Goal: Task Accomplishment & Management: Complete application form

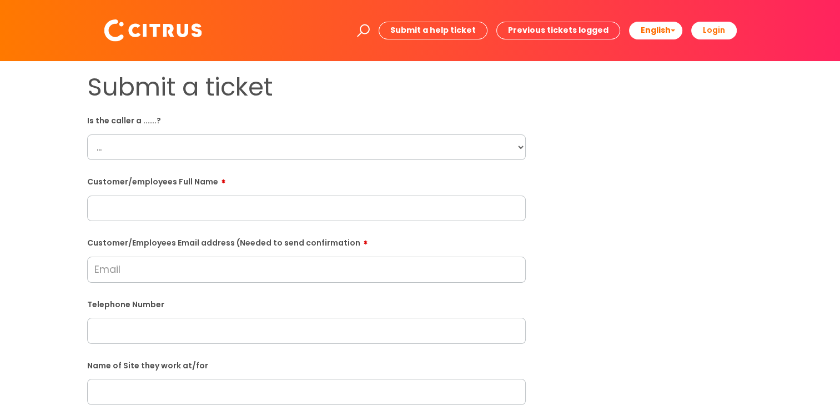
click at [243, 148] on select "... Citrus Customer Citrus Employee [DEMOGRAPHIC_DATA] Supplier" at bounding box center [306, 147] width 439 height 26
select select "Citrus Employee"
click at [87, 134] on select "... Citrus Customer Citrus Employee [DEMOGRAPHIC_DATA] Supplier" at bounding box center [306, 147] width 439 height 26
click at [201, 212] on input "text" at bounding box center [306, 209] width 439 height 26
click at [349, 206] on input "text" at bounding box center [306, 209] width 439 height 26
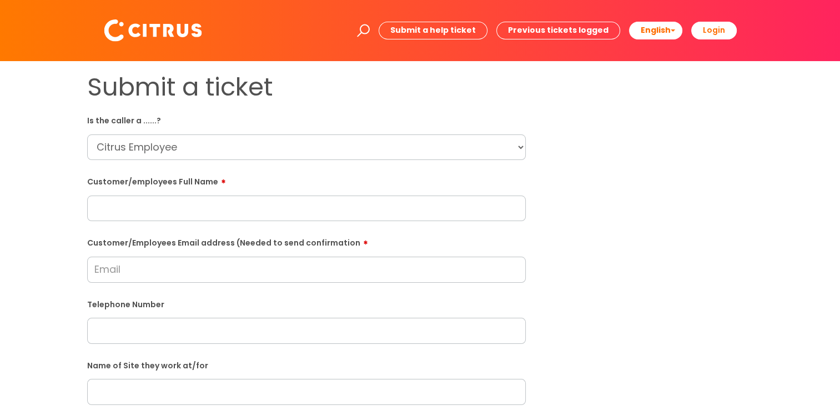
paste input "[PERSON_NAME]"
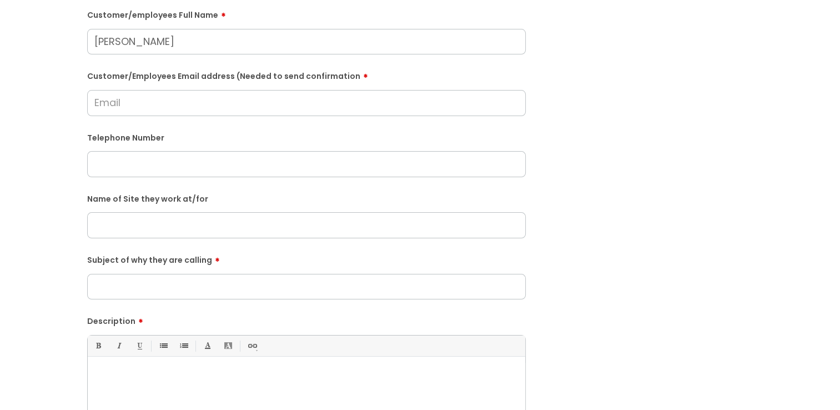
scroll to position [333, 0]
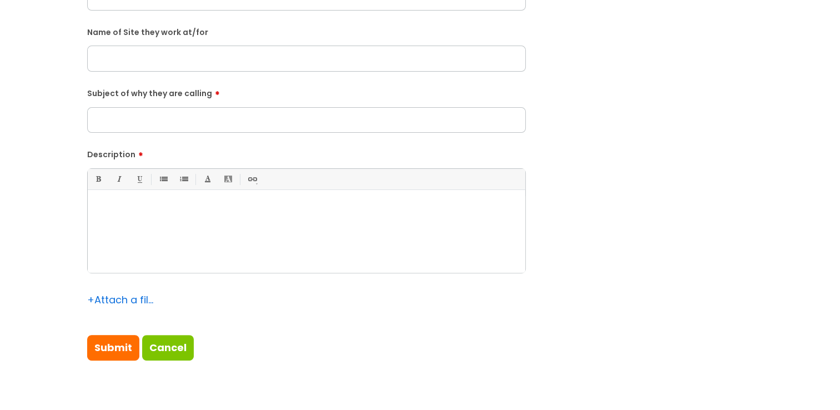
type input "[PERSON_NAME]"
click at [205, 250] on div at bounding box center [307, 234] width 438 height 77
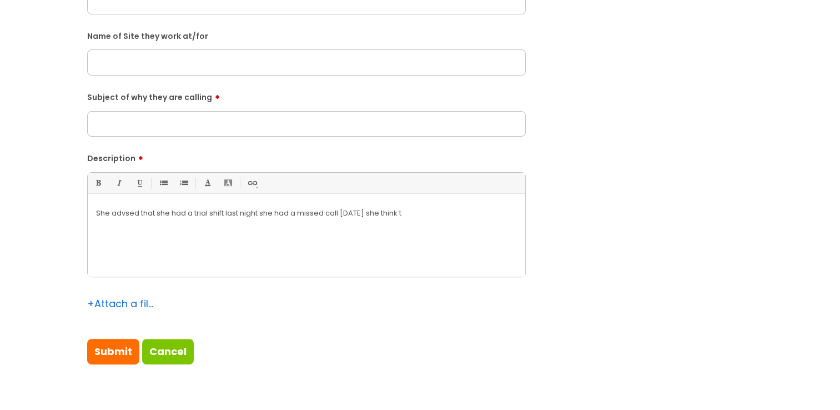
scroll to position [111, 0]
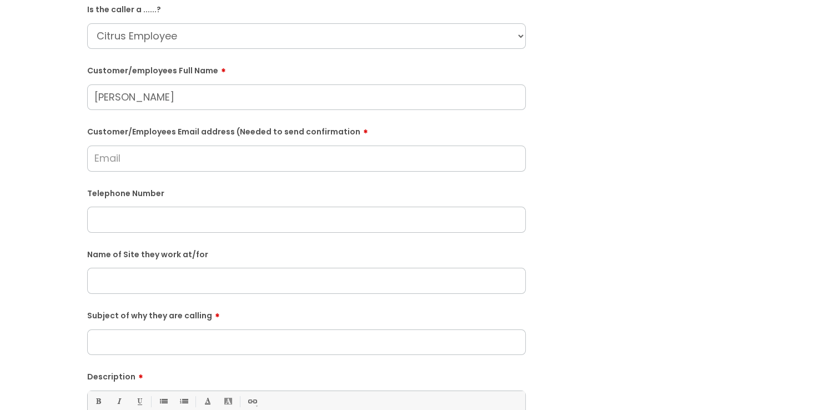
click at [218, 166] on input "Customer/Employees Email address (Needed to send confirmation" at bounding box center [306, 159] width 439 height 26
type input "[EMAIL_ADDRESS][DOMAIN_NAME]"
click at [218, 217] on input "text" at bounding box center [306, 220] width 439 height 26
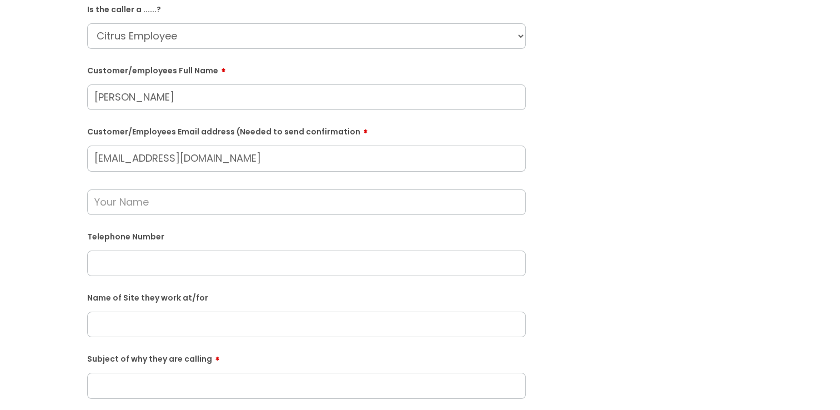
click at [226, 199] on input "text" at bounding box center [306, 202] width 439 height 26
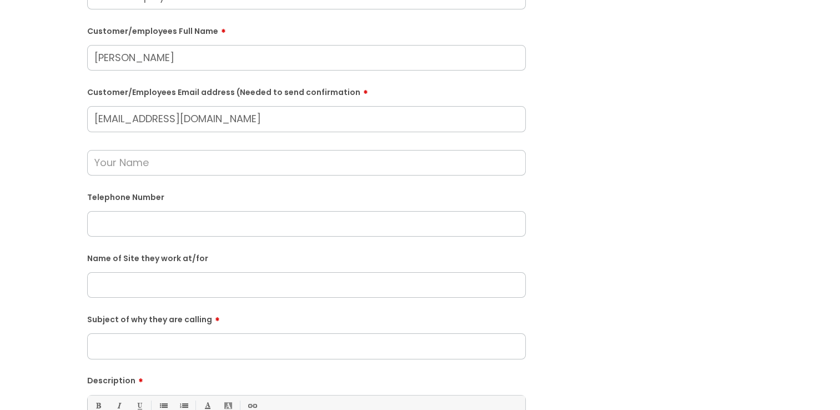
scroll to position [167, 0]
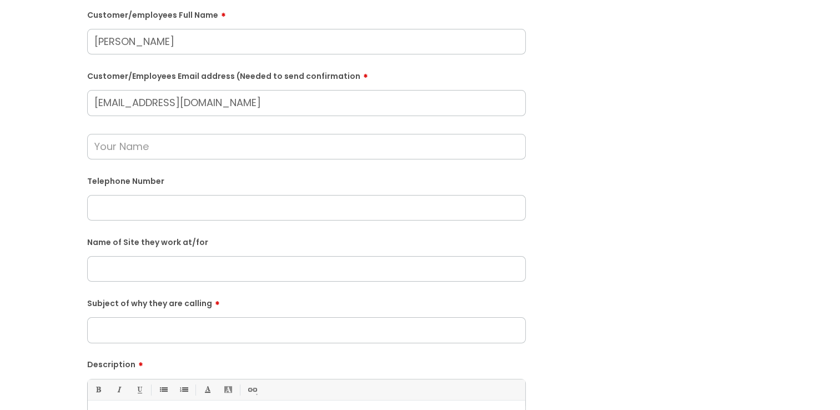
click at [338, 202] on input "text" at bounding box center [306, 208] width 439 height 26
paste input "07712341084"
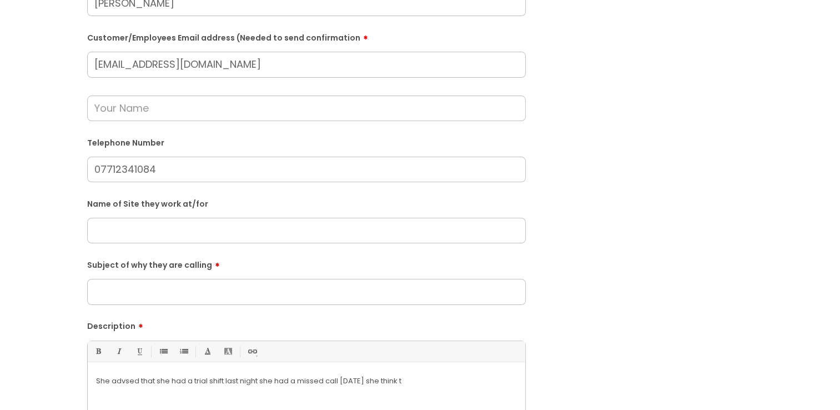
scroll to position [222, 0]
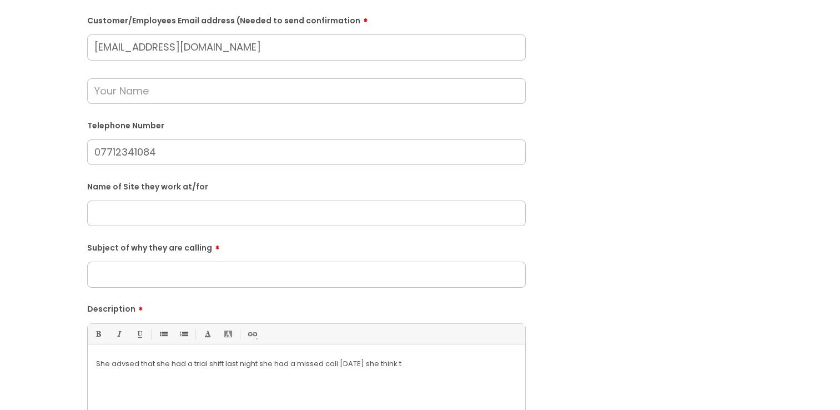
type input "07712341084"
click at [260, 208] on input "text" at bounding box center [306, 214] width 439 height 26
type input "Bishops [PERSON_NAME] [PERSON_NAME]"
click at [203, 285] on input "Subject of why they are calling" at bounding box center [306, 275] width 439 height 26
type input "Missed Call"
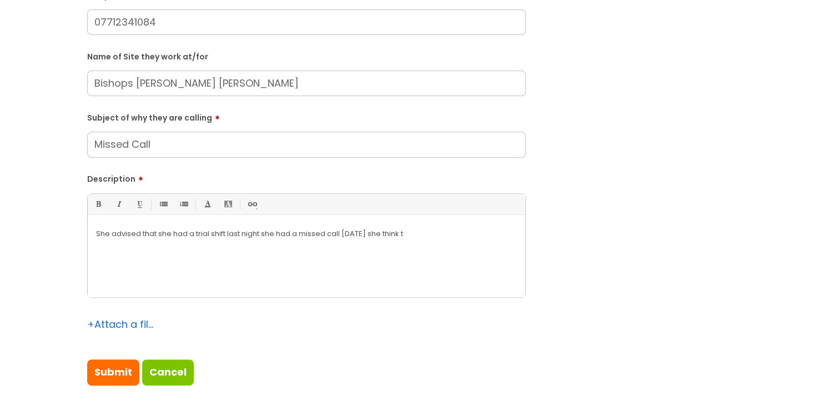
scroll to position [333, 0]
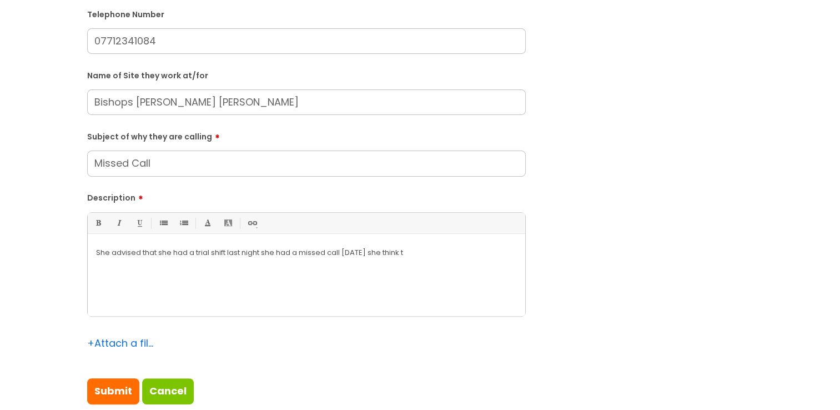
click at [417, 273] on div "She advised that she had a trial shift last night she had a missed call [DATE] …" at bounding box center [307, 277] width 438 height 77
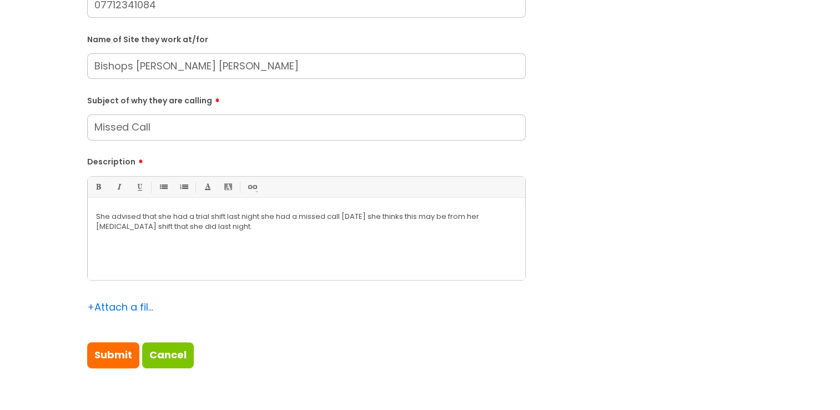
scroll to position [389, 0]
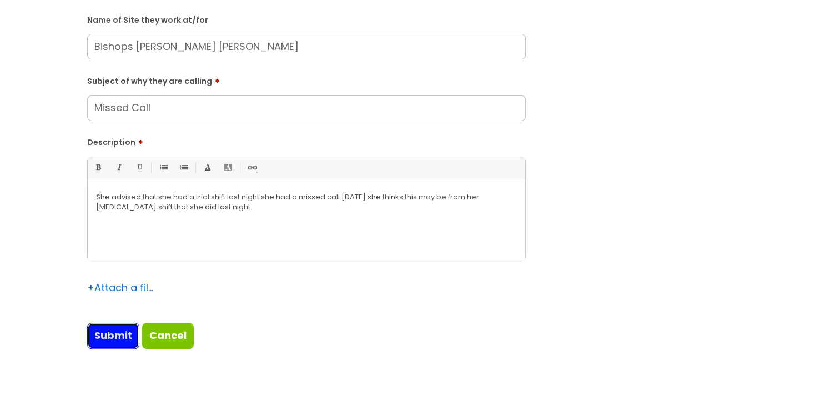
click at [109, 347] on input "Submit" at bounding box center [113, 336] width 52 height 26
type input "Please Wait..."
